Goal: Use online tool/utility: Use online tool/utility

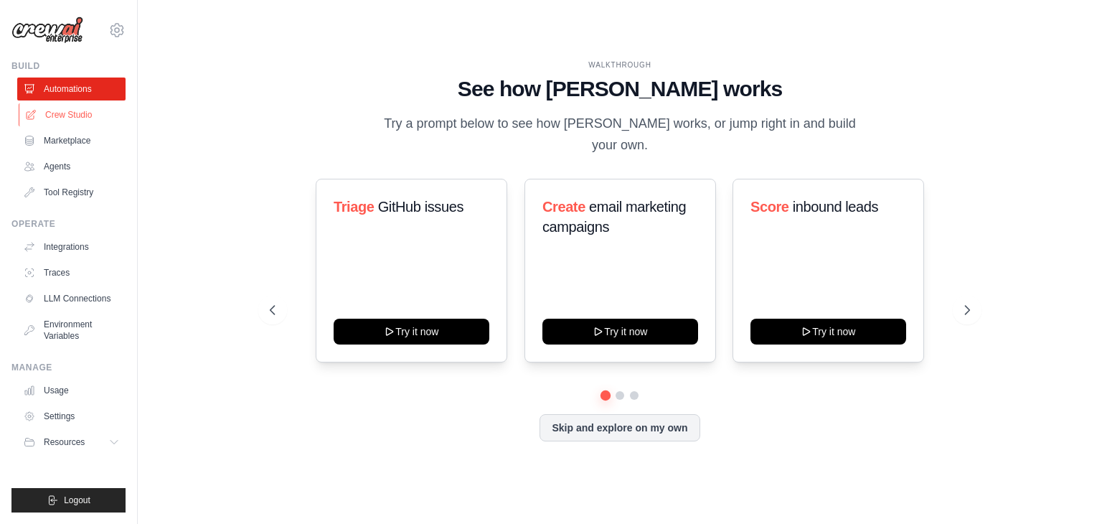
click at [67, 110] on link "Crew Studio" at bounding box center [73, 114] width 108 height 23
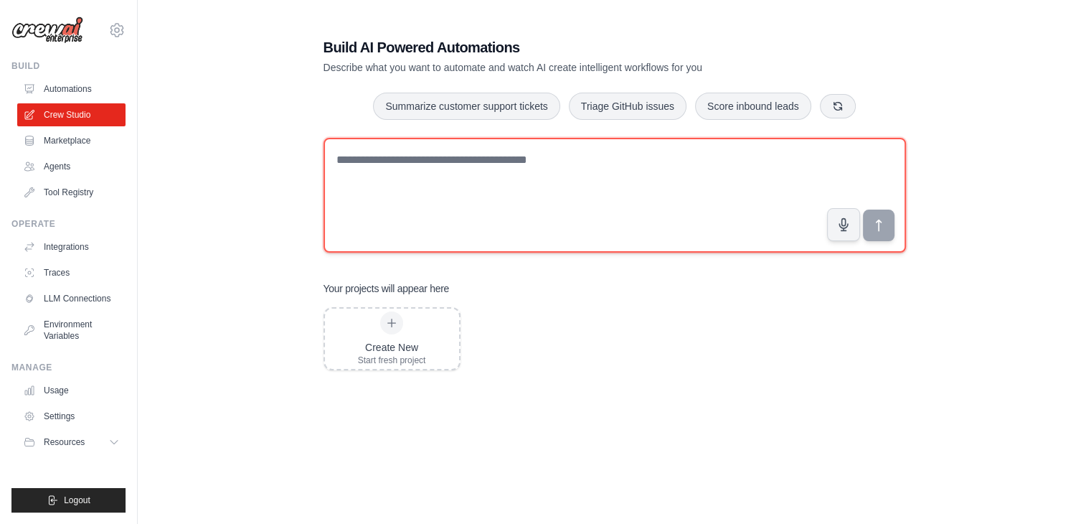
click at [444, 158] on textarea at bounding box center [614, 195] width 582 height 115
click at [606, 164] on textarea "**********" at bounding box center [614, 195] width 582 height 115
click at [500, 153] on textarea "**********" at bounding box center [614, 195] width 582 height 115
click at [596, 157] on textarea "**********" at bounding box center [614, 195] width 582 height 115
type textarea "**********"
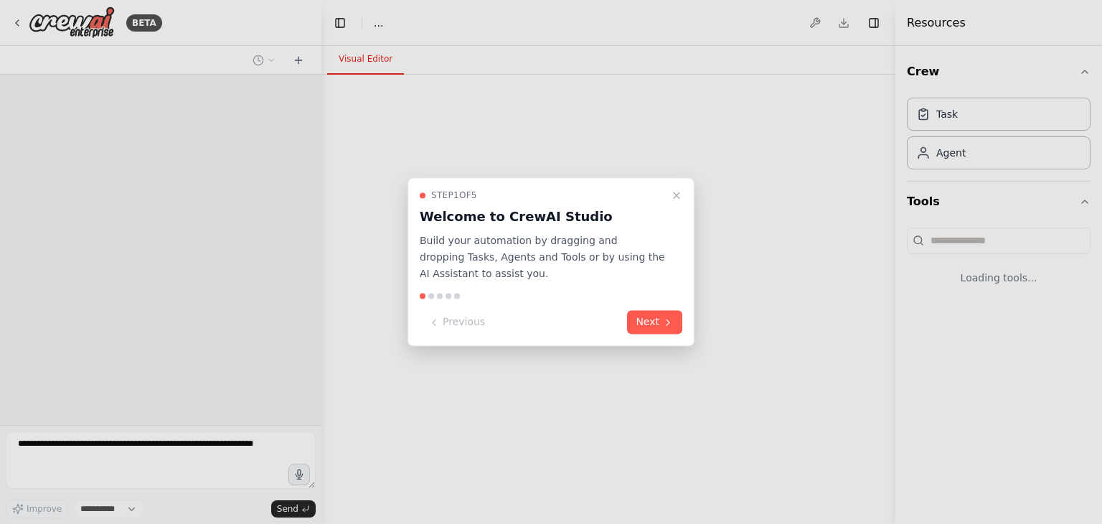
select select "****"
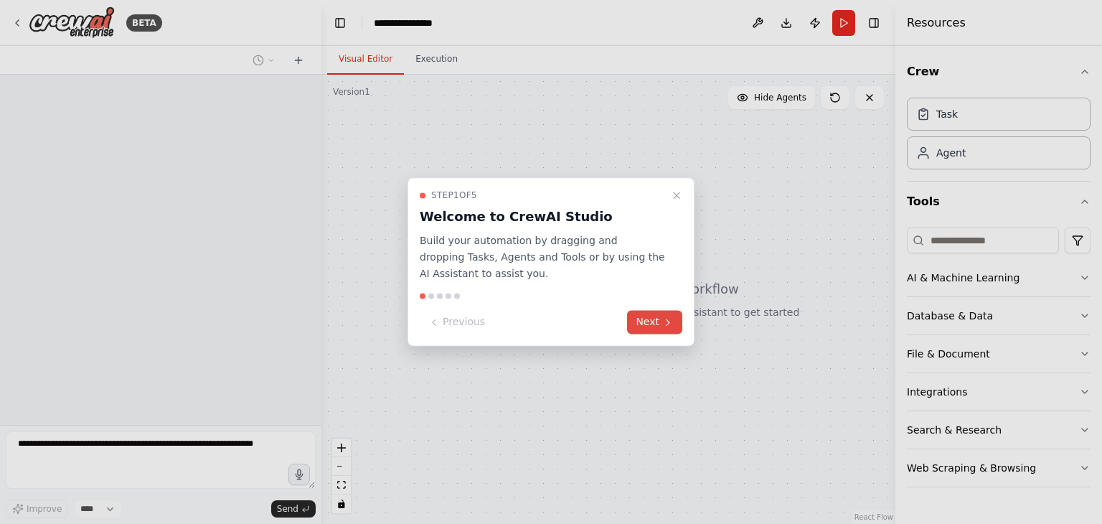
click at [651, 312] on button "Next" at bounding box center [654, 323] width 55 height 24
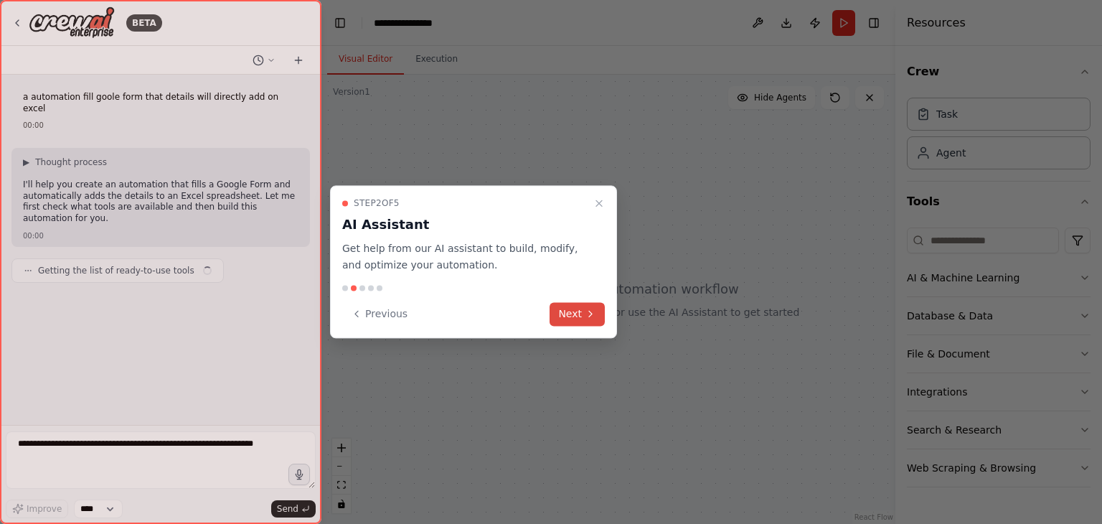
click at [574, 311] on button "Next" at bounding box center [576, 314] width 55 height 24
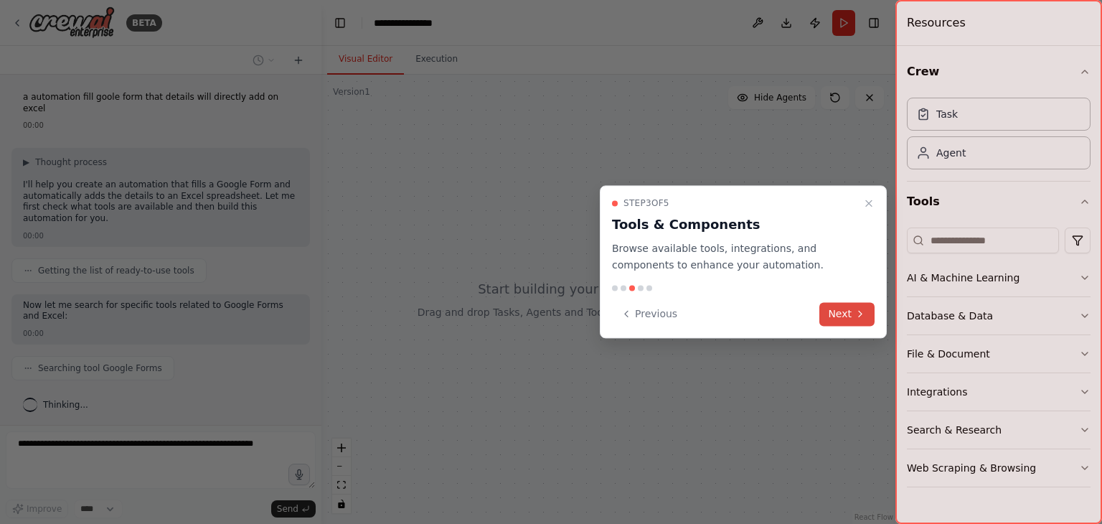
click at [846, 311] on button "Next" at bounding box center [846, 314] width 55 height 24
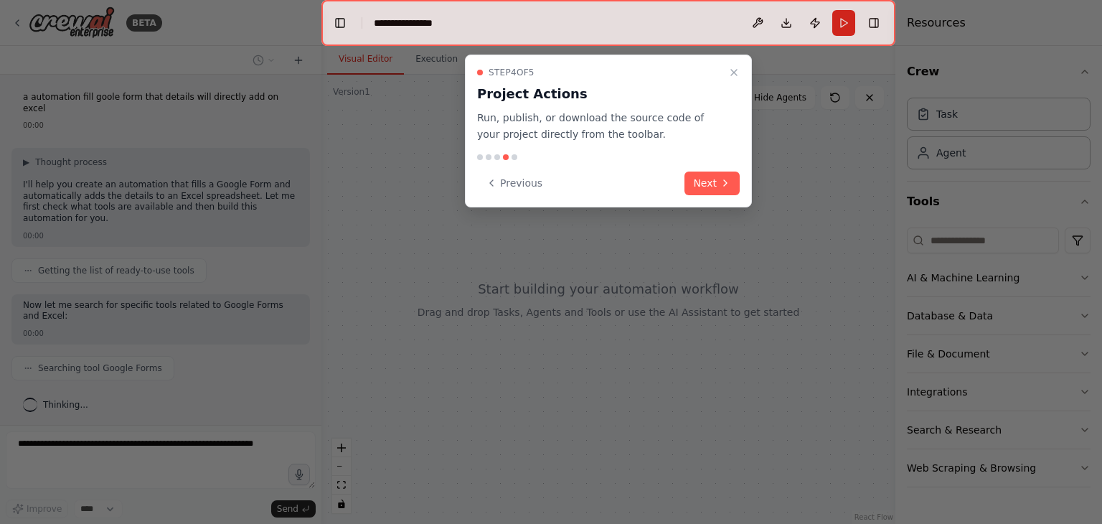
click at [846, 311] on div at bounding box center [551, 262] width 1102 height 524
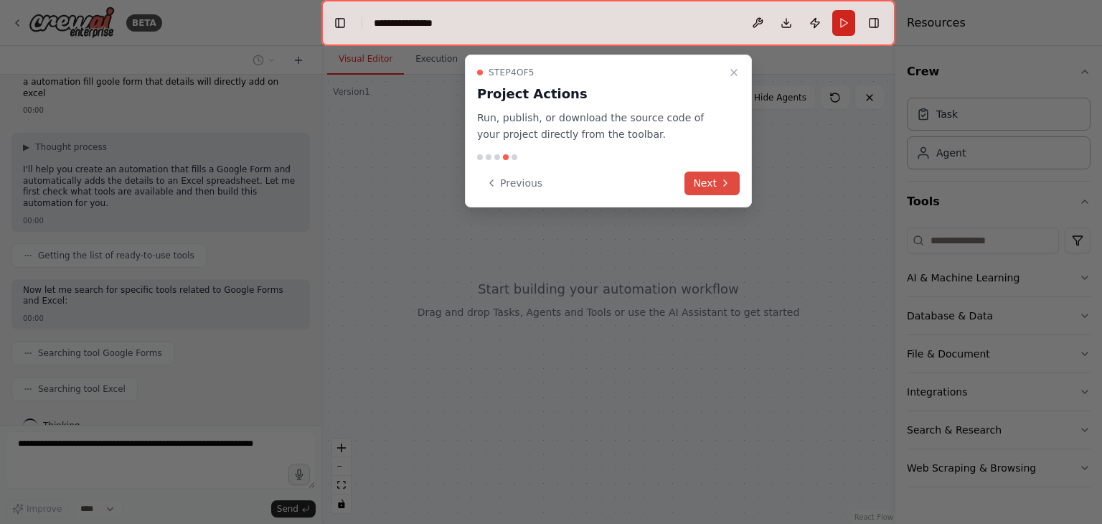
click at [711, 179] on button "Next" at bounding box center [711, 183] width 55 height 24
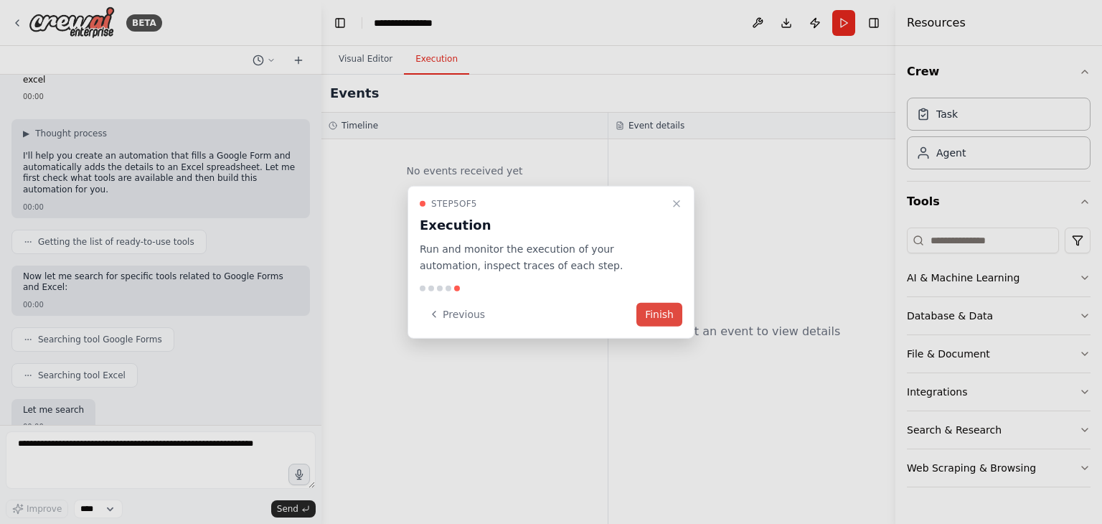
click at [658, 316] on button "Finish" at bounding box center [659, 314] width 46 height 24
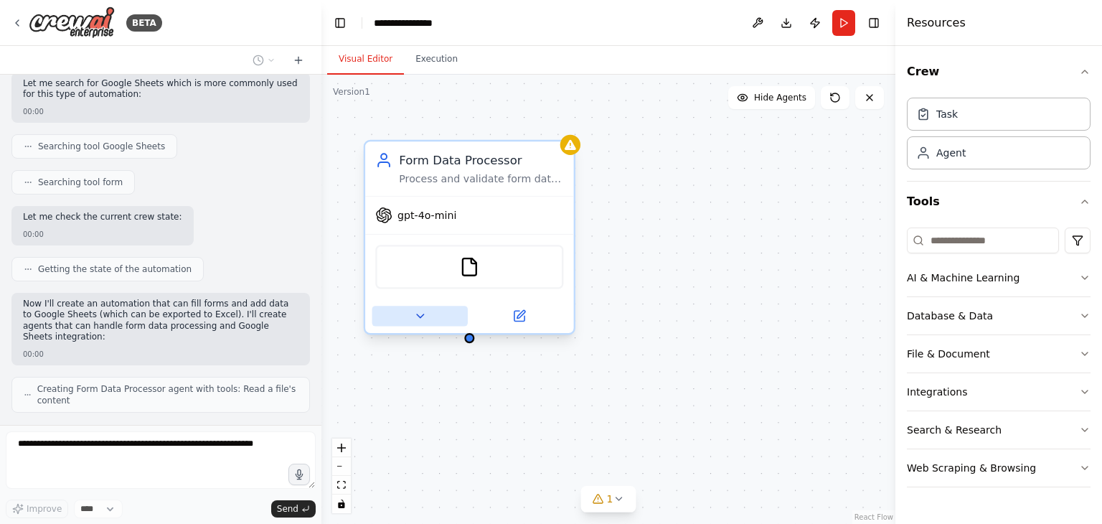
scroll to position [402, 0]
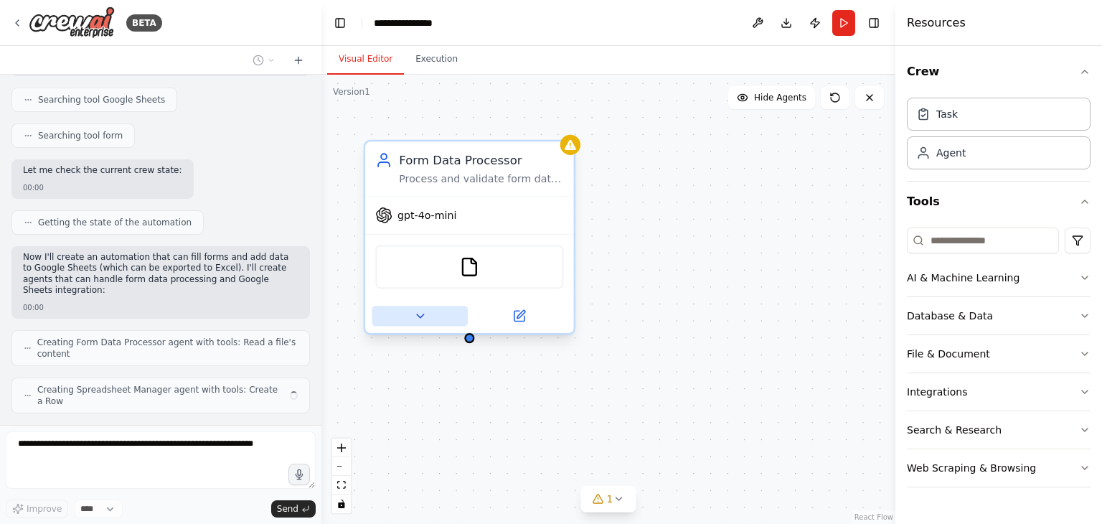
click at [384, 313] on button at bounding box center [419, 316] width 95 height 20
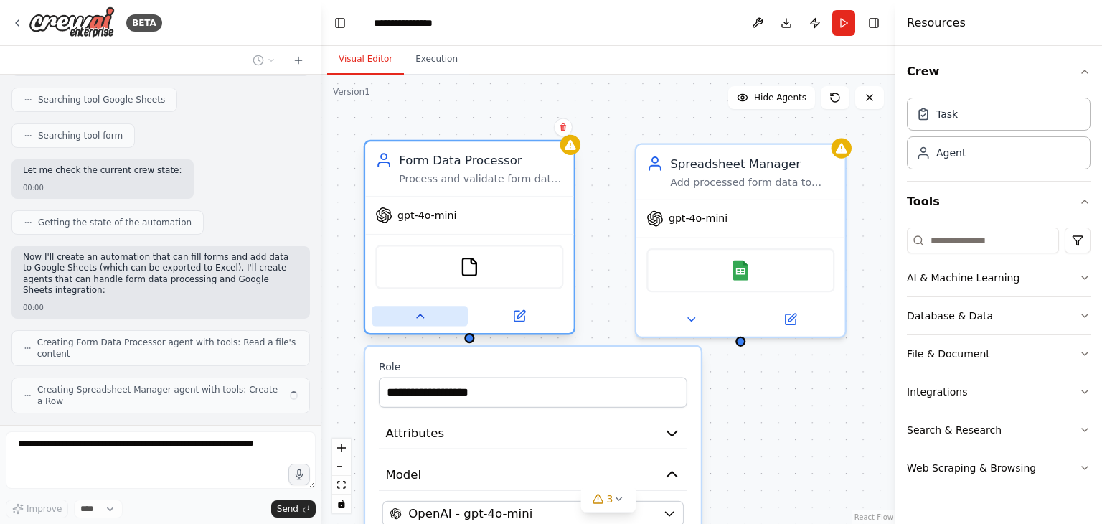
scroll to position [390, 0]
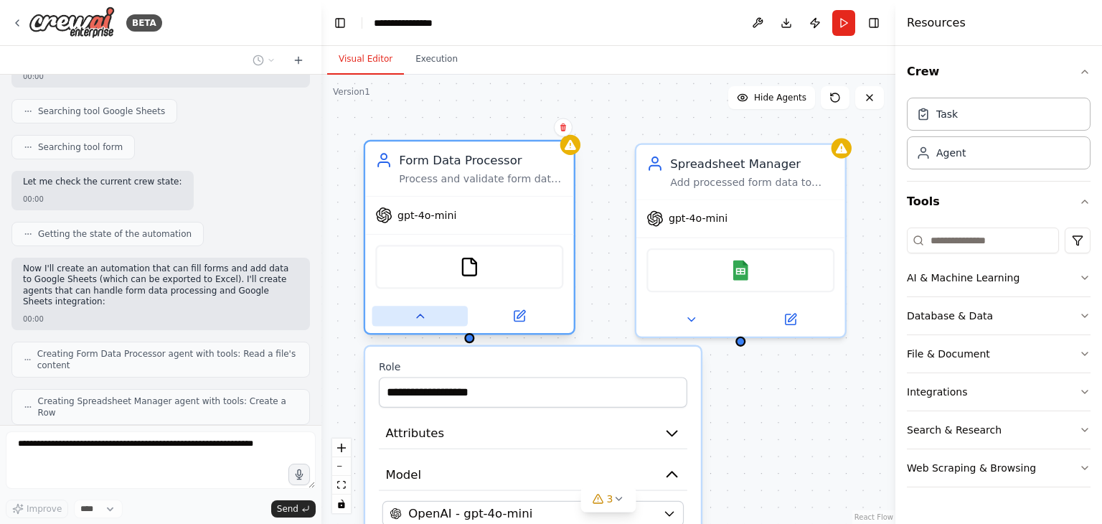
click at [384, 313] on button at bounding box center [419, 316] width 95 height 20
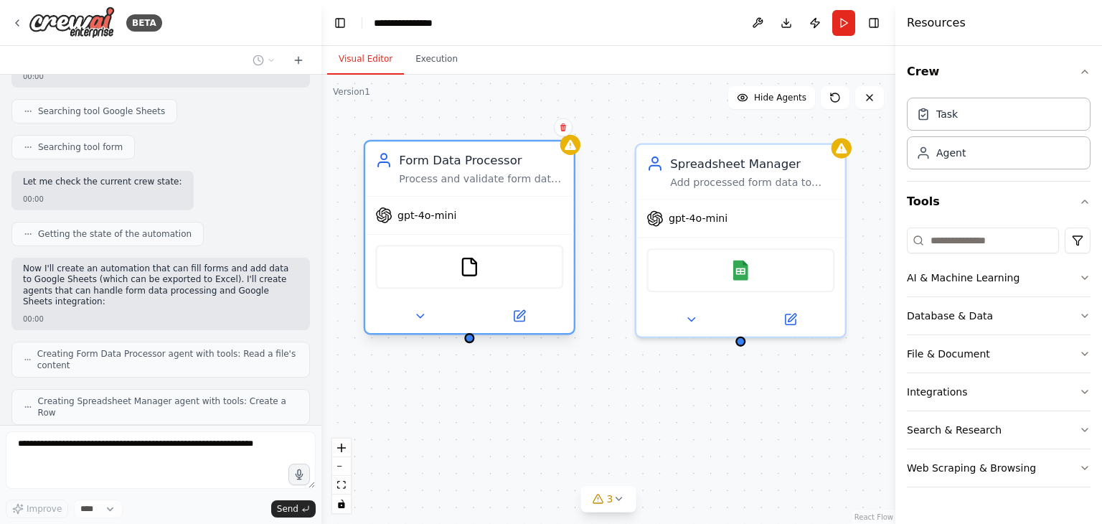
click at [475, 283] on div "FileReadTool" at bounding box center [469, 267] width 188 height 44
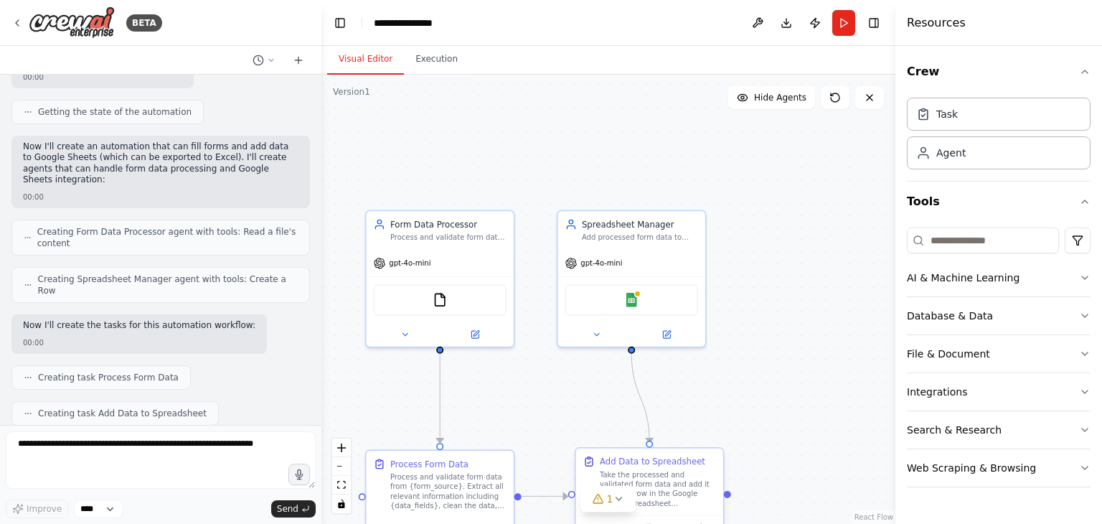
scroll to position [598, 0]
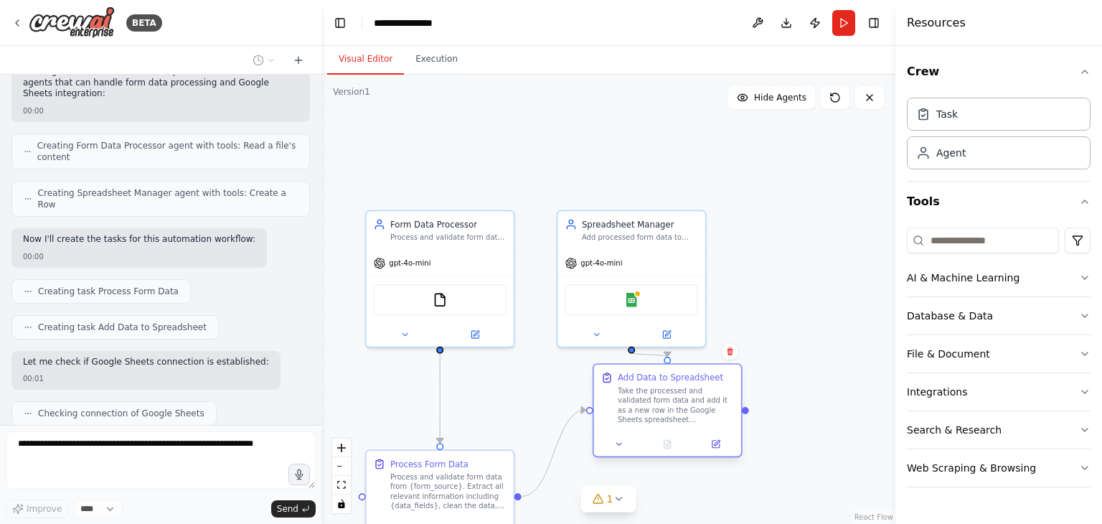
drag, startPoint x: 696, startPoint y: 465, endPoint x: 715, endPoint y: 376, distance: 90.9
click at [715, 376] on div "Add Data to Spreadsheet" at bounding box center [675, 377] width 116 height 12
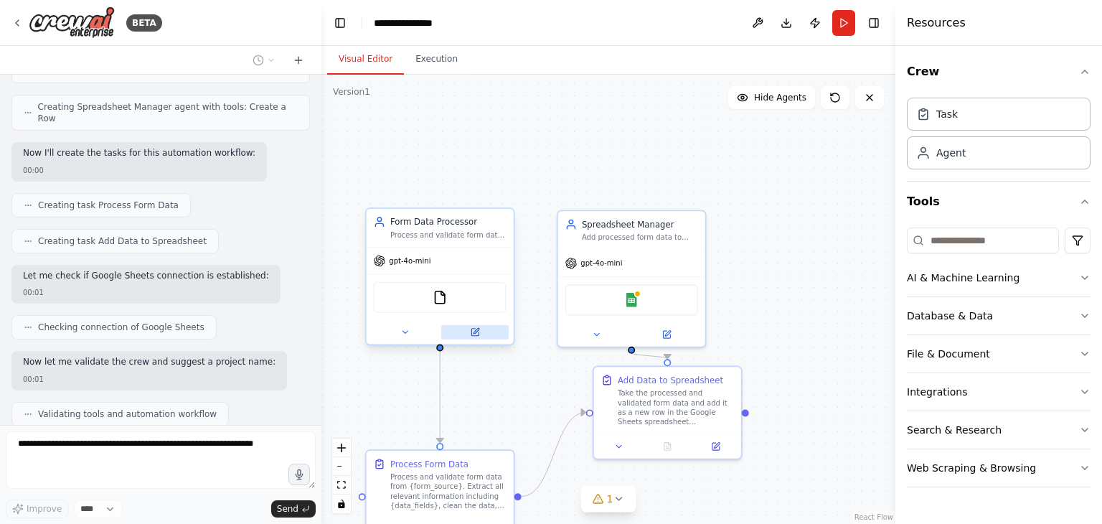
click at [465, 325] on button at bounding box center [474, 332] width 67 height 14
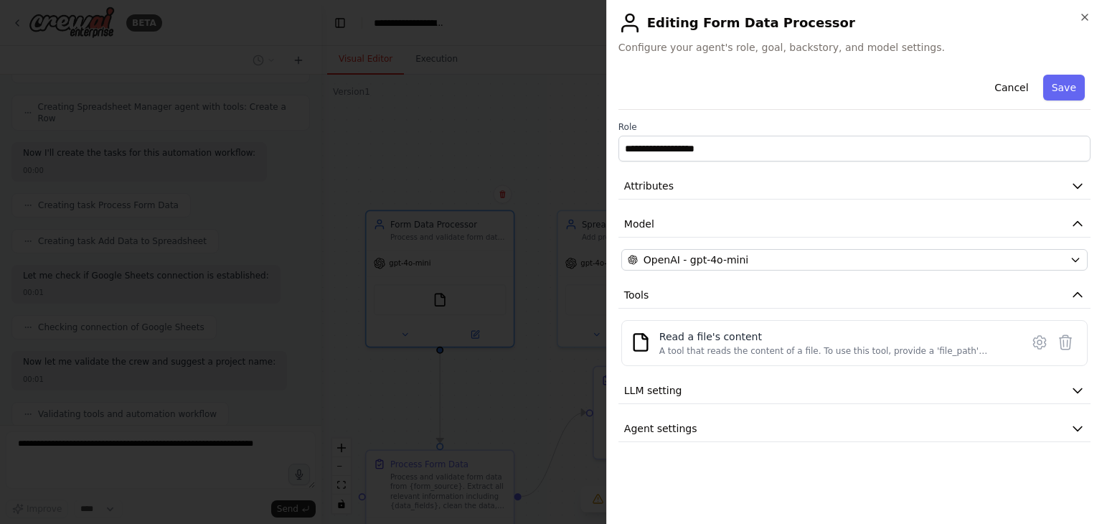
scroll to position [720, 0]
click at [456, 110] on div at bounding box center [551, 262] width 1102 height 524
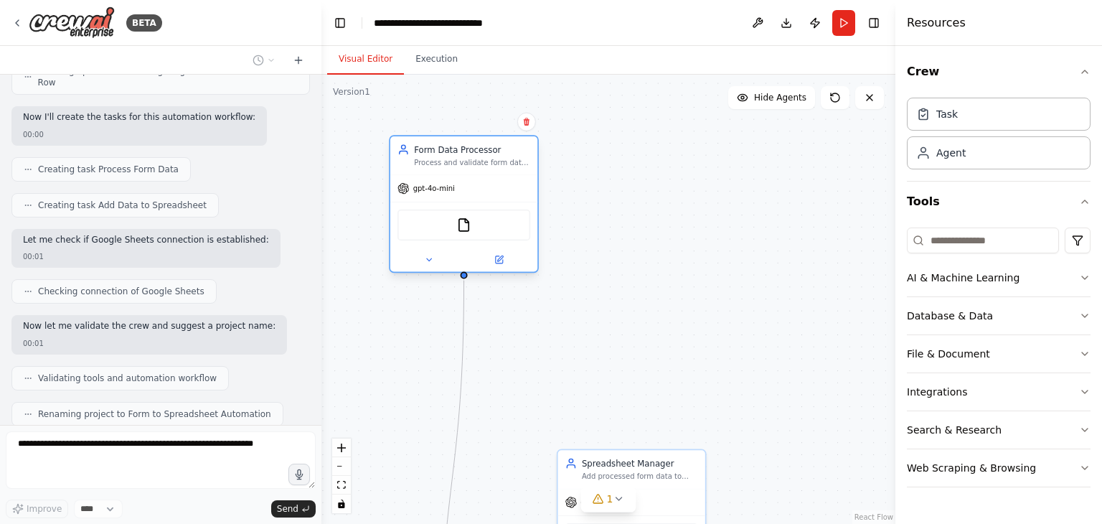
drag, startPoint x: 462, startPoint y: 224, endPoint x: 484, endPoint y: 141, distance: 86.1
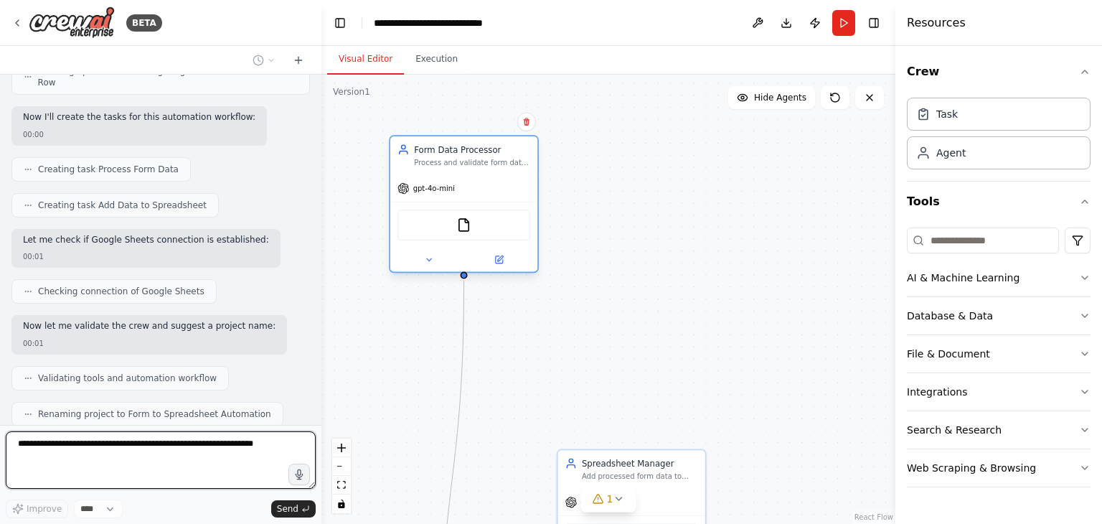
click at [484, 141] on div "Form Data Processor Process and validate form data from {form_source} and prepa…" at bounding box center [463, 155] width 147 height 38
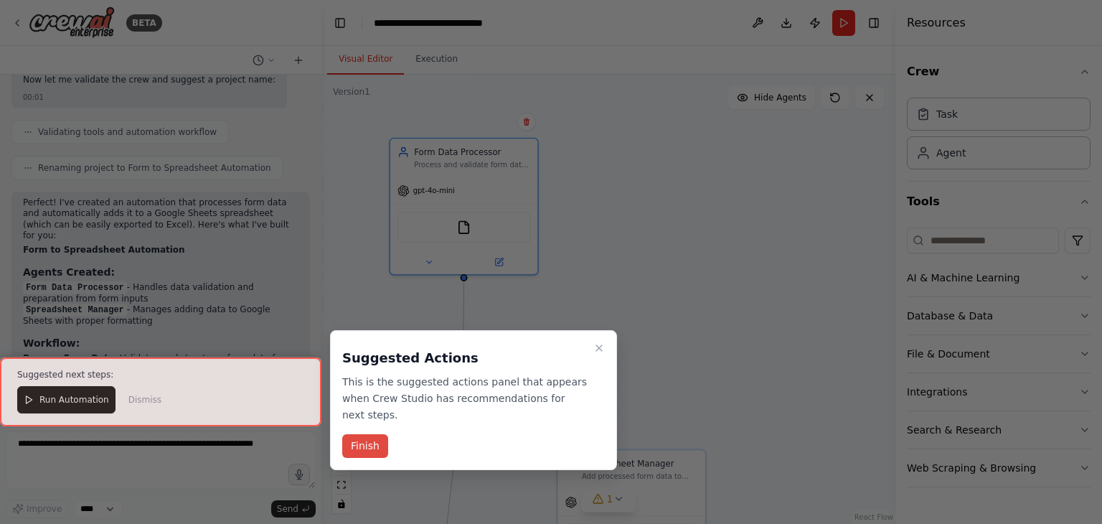
click at [356, 434] on button "Finish" at bounding box center [365, 446] width 46 height 24
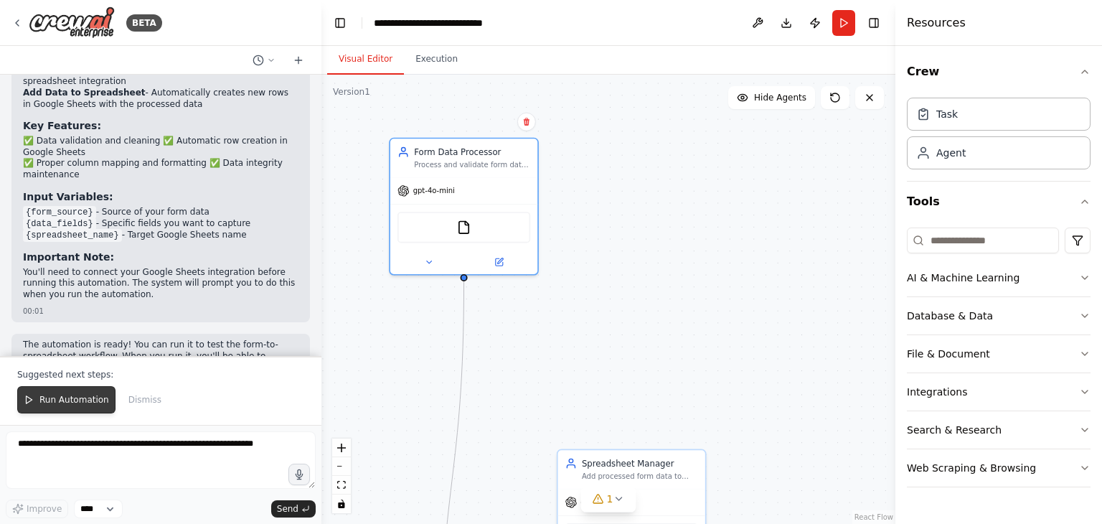
click at [69, 402] on span "Run Automation" at bounding box center [74, 399] width 70 height 11
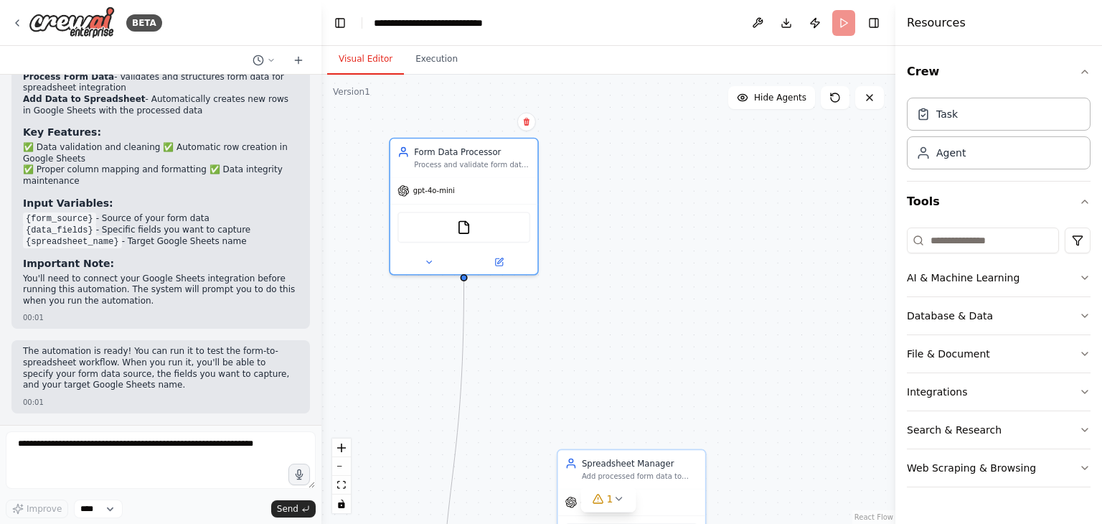
scroll to position [1185, 0]
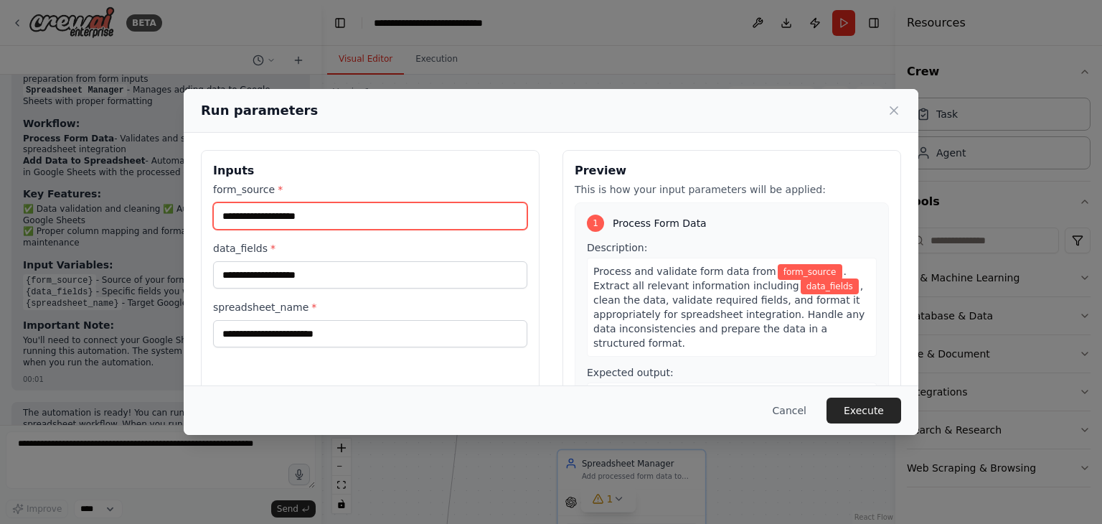
click at [350, 210] on input "form_source *" at bounding box center [370, 215] width 314 height 27
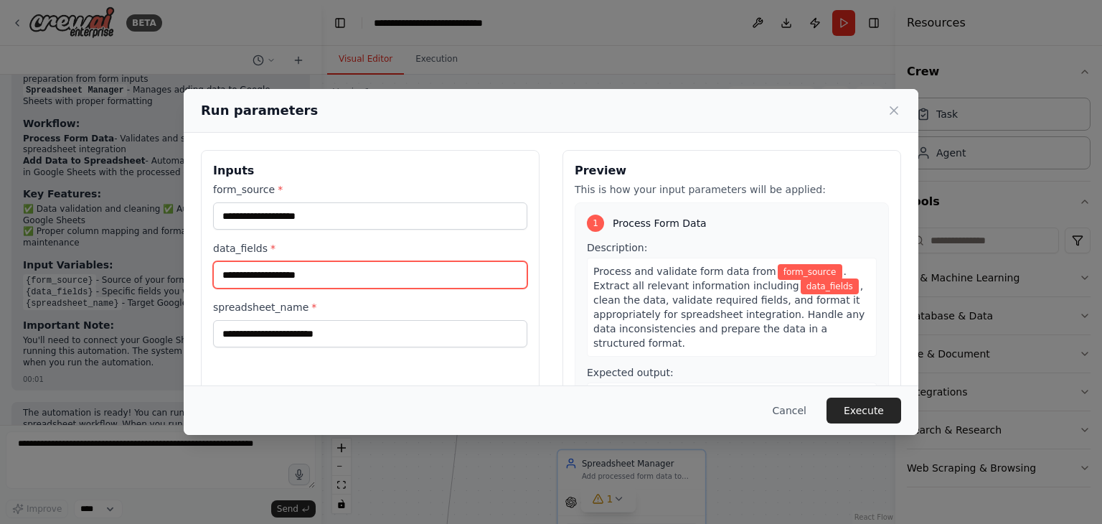
click at [324, 273] on input "data_fields *" at bounding box center [370, 274] width 314 height 27
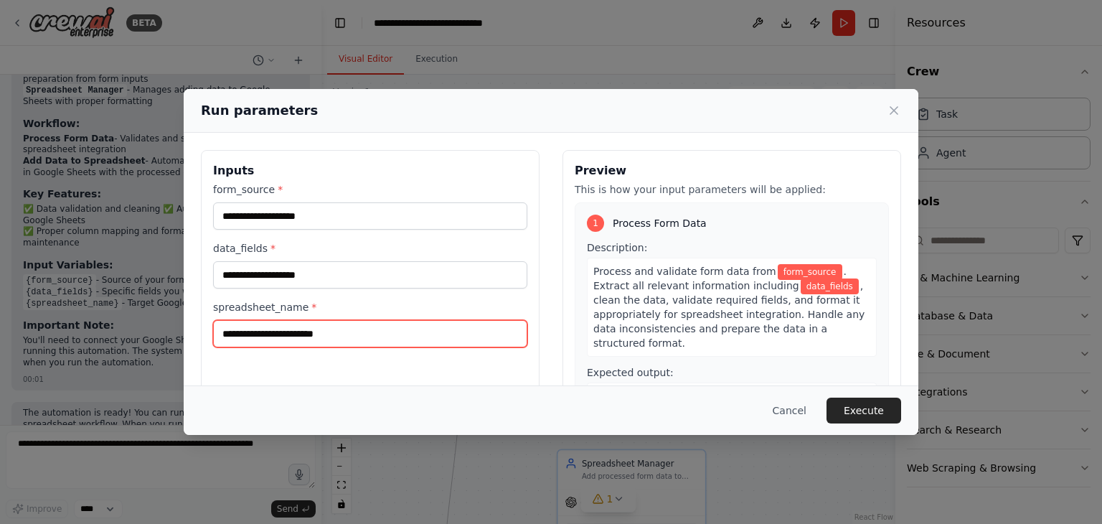
click at [338, 338] on input "spreadsheet_name *" at bounding box center [370, 333] width 314 height 27
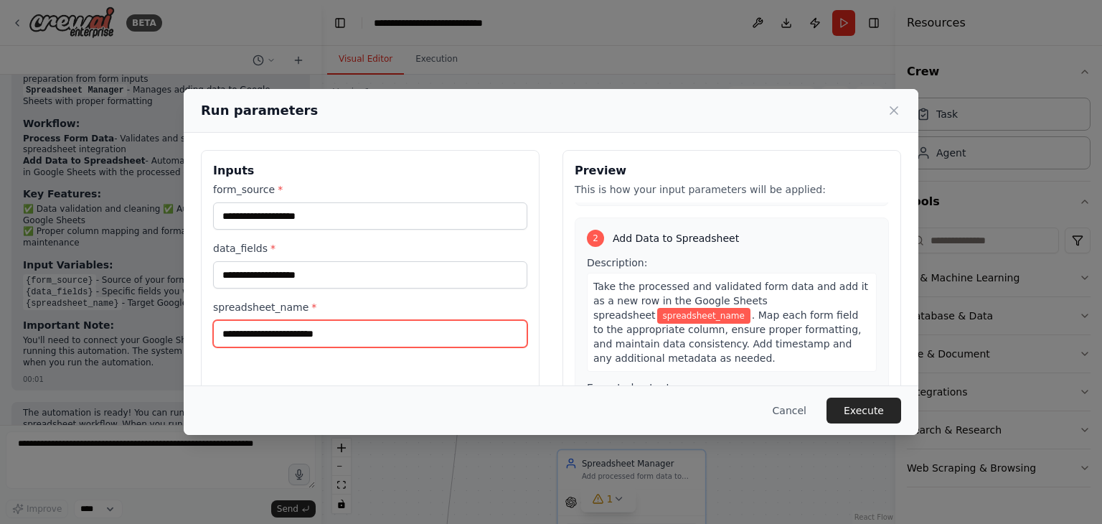
scroll to position [121, 0]
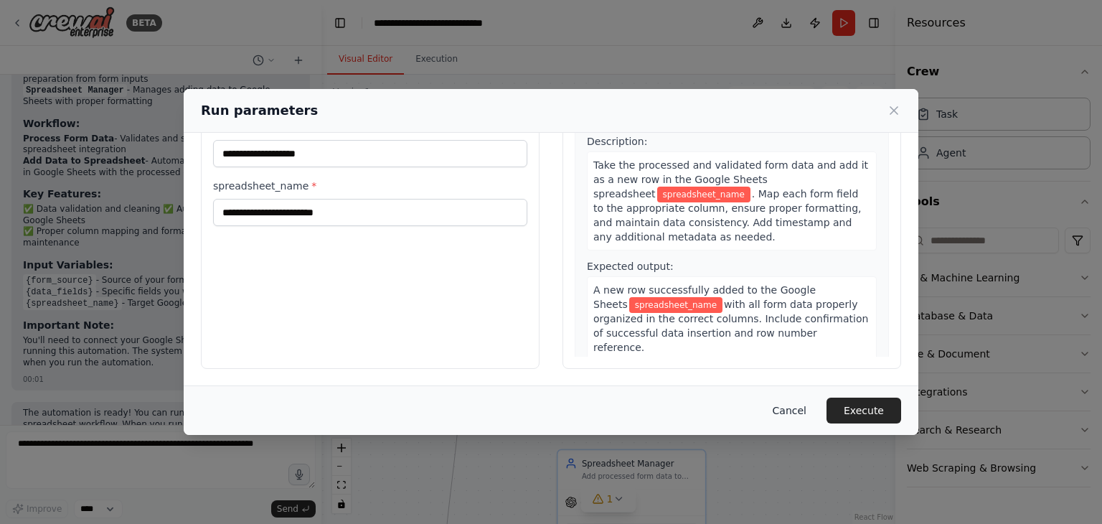
click at [792, 417] on button "Cancel" at bounding box center [789, 410] width 57 height 26
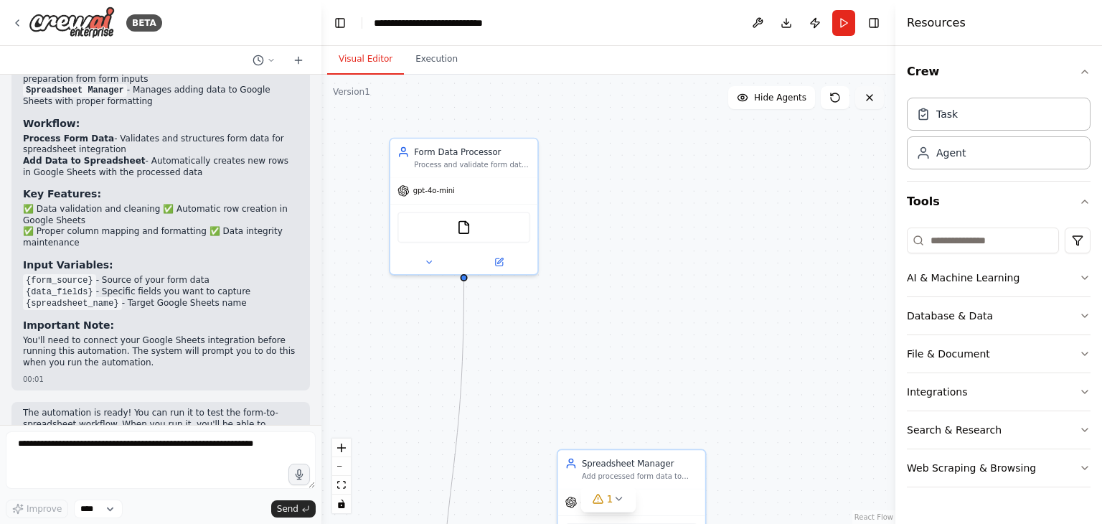
click at [870, 104] on button at bounding box center [869, 97] width 29 height 23
drag, startPoint x: 9, startPoint y: 19, endPoint x: 37, endPoint y: 24, distance: 27.7
click at [37, 24] on div "BETA" at bounding box center [160, 23] width 321 height 46
click at [37, 24] on img at bounding box center [72, 22] width 86 height 32
